Goal: Information Seeking & Learning: Find specific fact

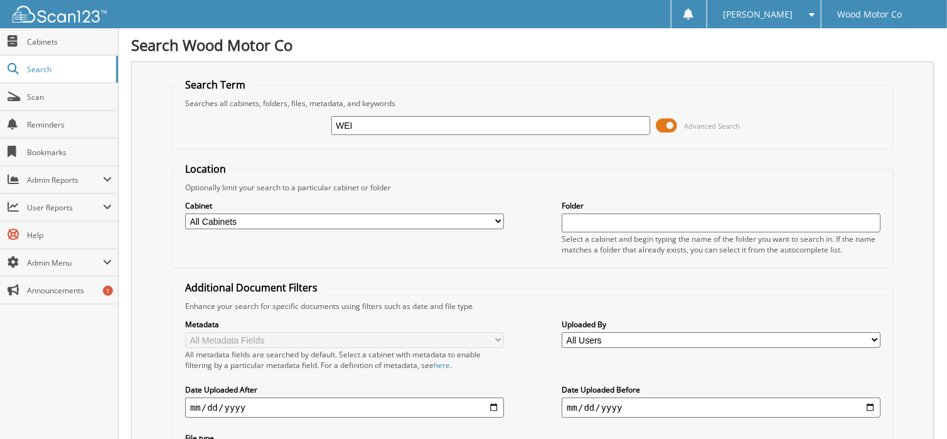
type input "WEIDKNECHT"
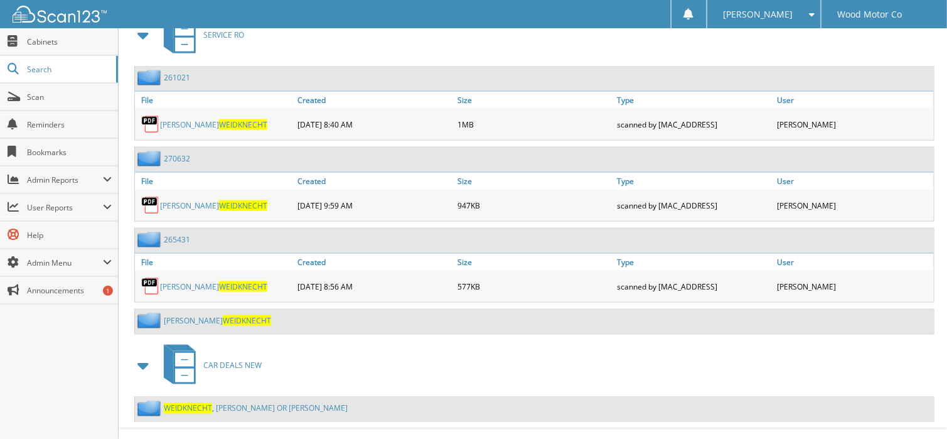
scroll to position [574, 0]
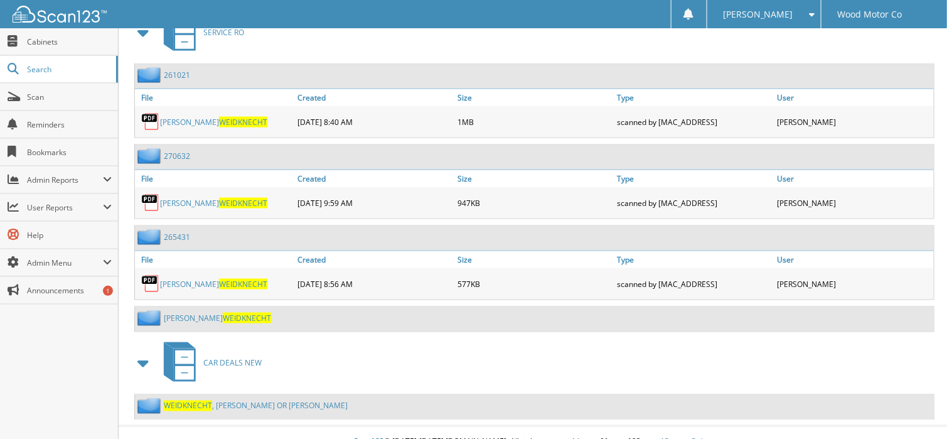
click at [199, 400] on span "WEIDKNECHT" at bounding box center [188, 405] width 48 height 11
